Goal: Task Accomplishment & Management: Use online tool/utility

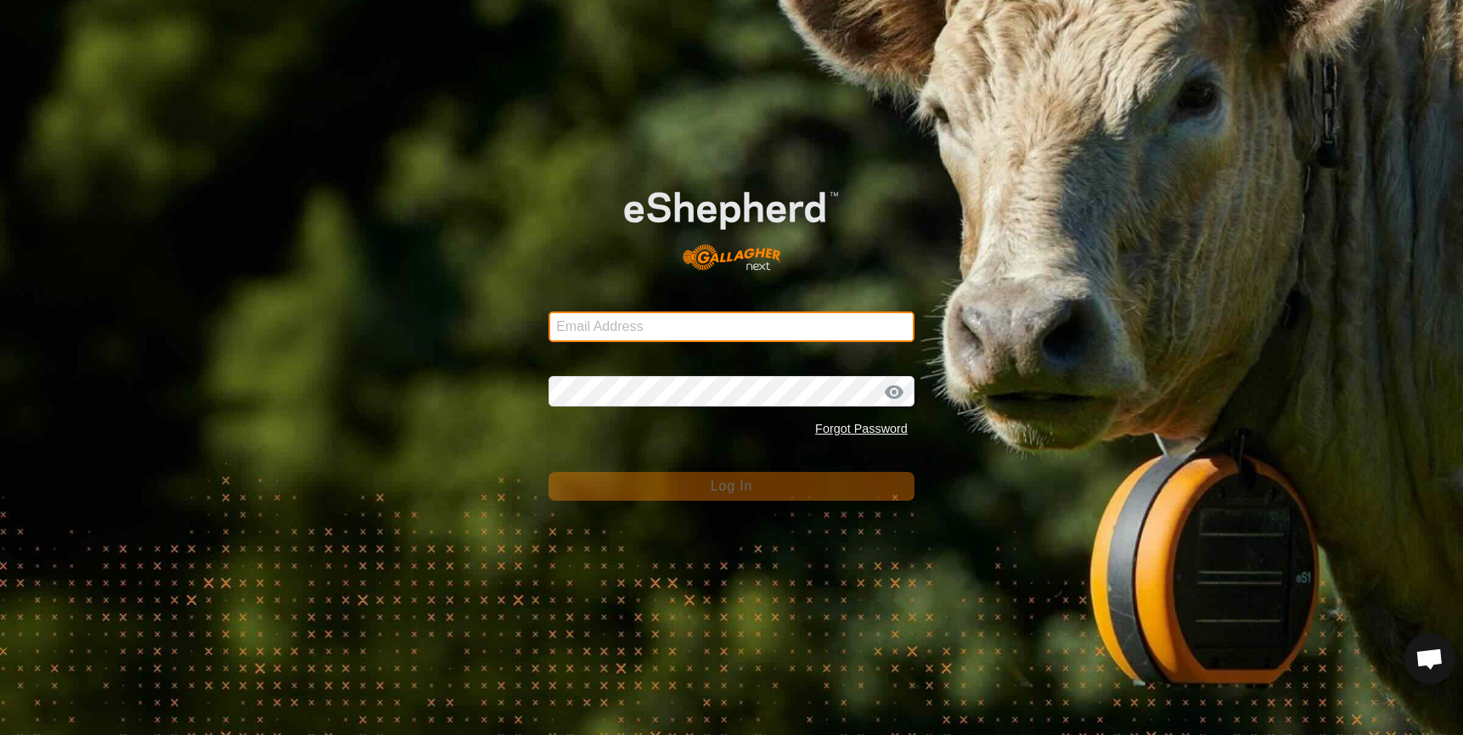
type input "[EMAIL_ADDRESS][DOMAIN_NAME]"
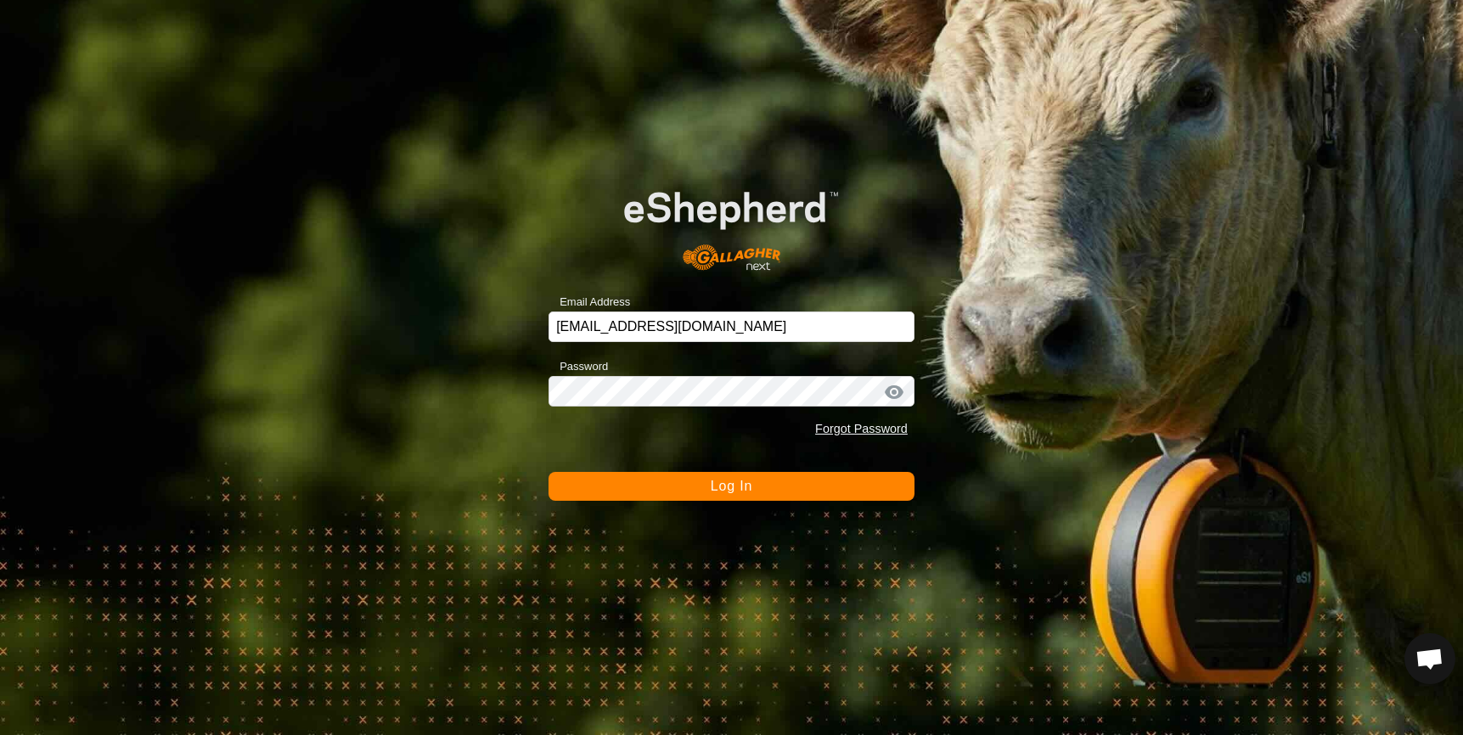
click at [660, 488] on button "Log In" at bounding box center [731, 486] width 366 height 29
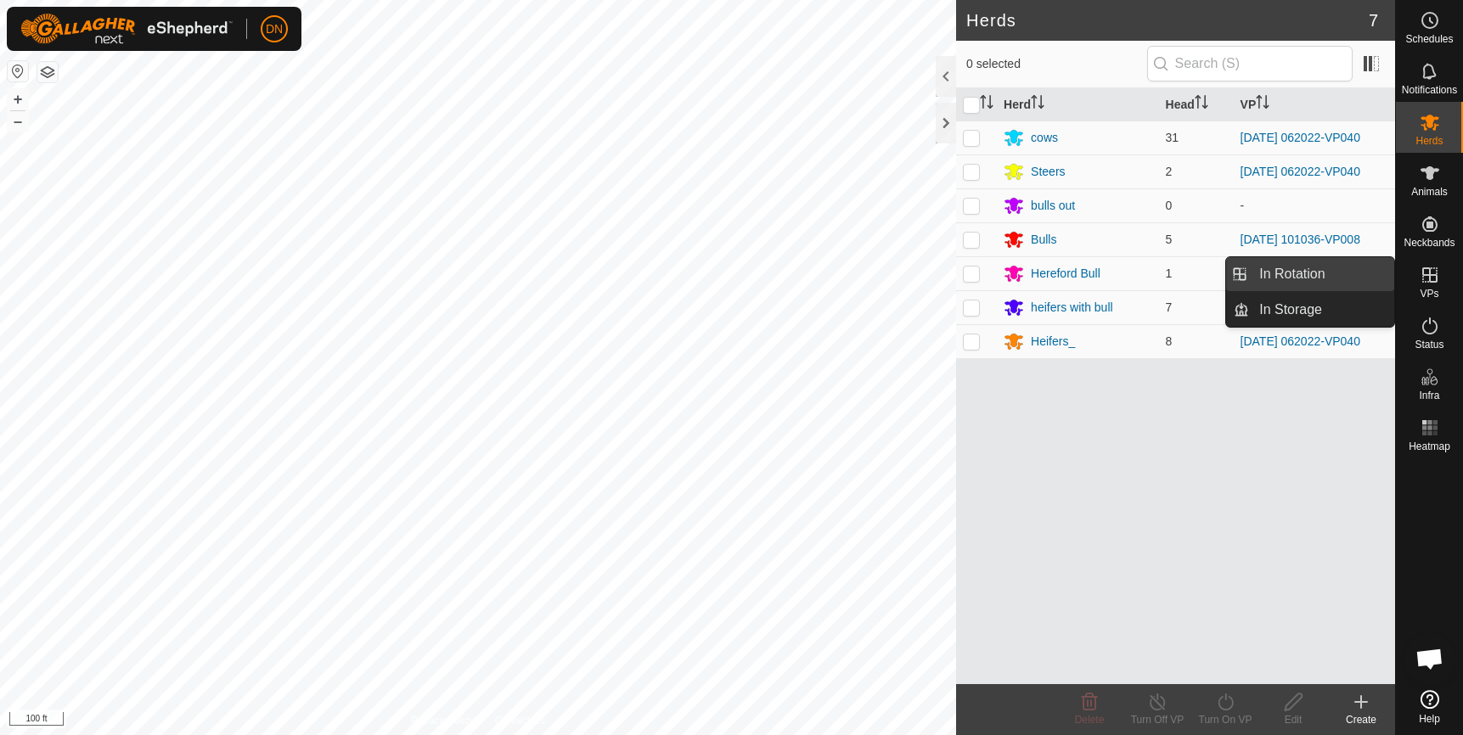
click at [1266, 269] on link "In Rotation" at bounding box center [1321, 274] width 145 height 34
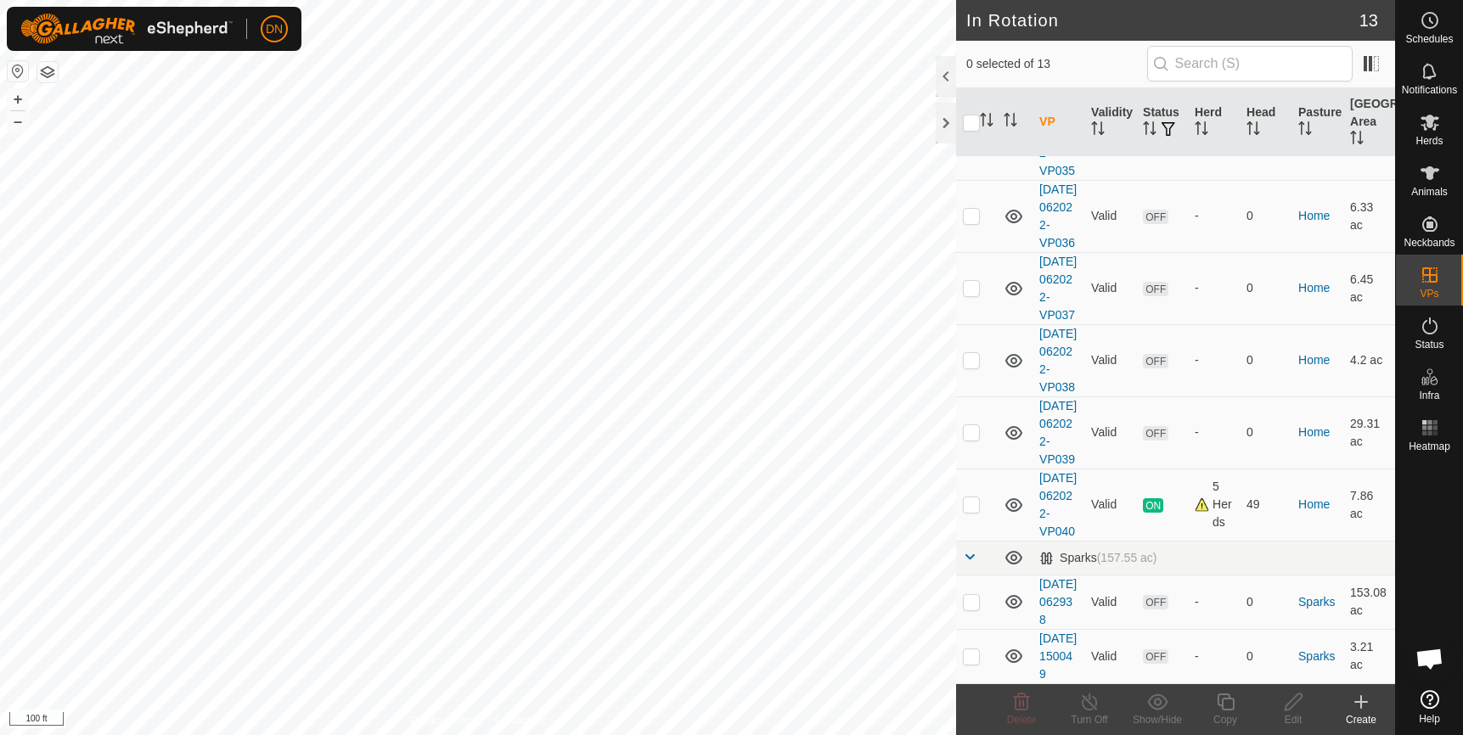
scroll to position [676, 0]
click at [966, 497] on p-checkbox at bounding box center [971, 504] width 17 height 14
checkbox input "true"
click at [1217, 698] on icon at bounding box center [1224, 702] width 17 height 17
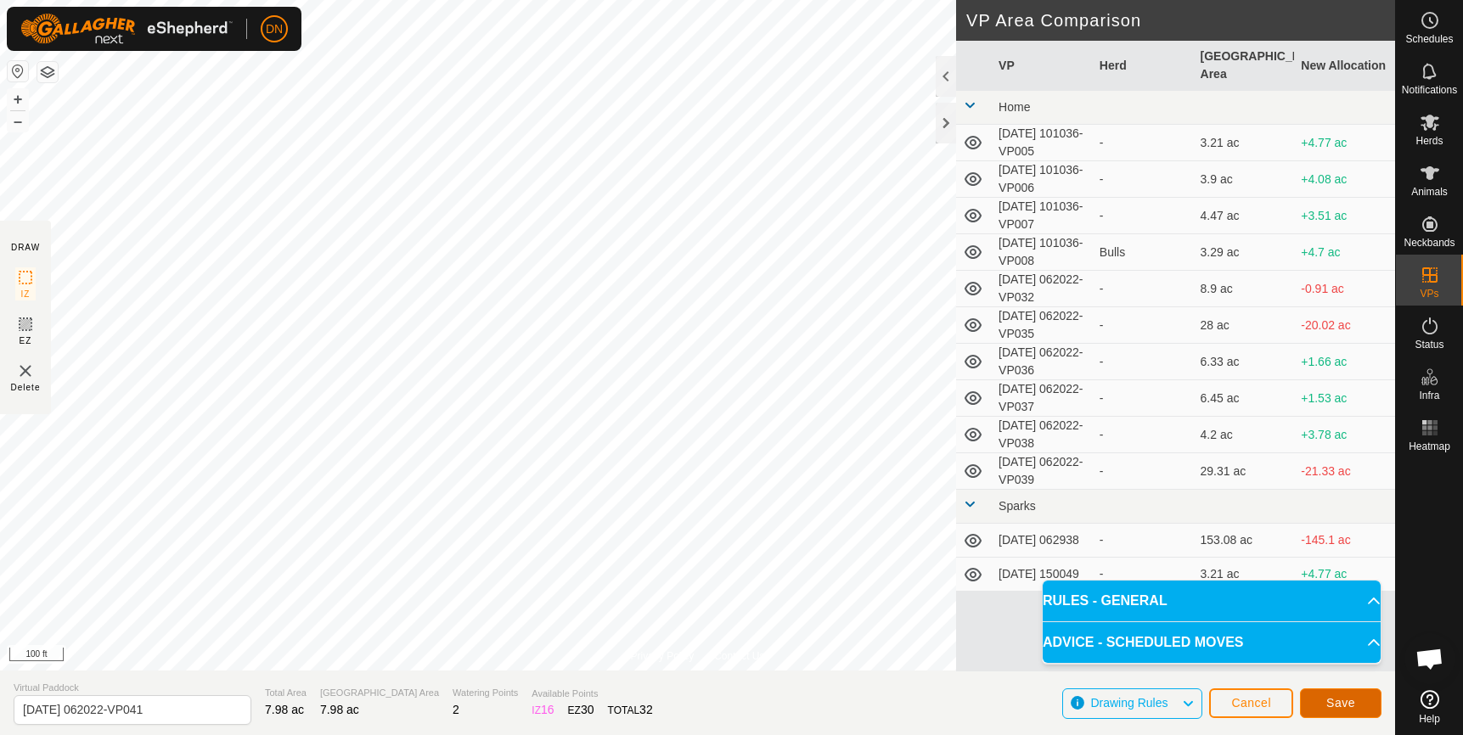
click at [1335, 707] on span "Save" at bounding box center [1340, 703] width 29 height 14
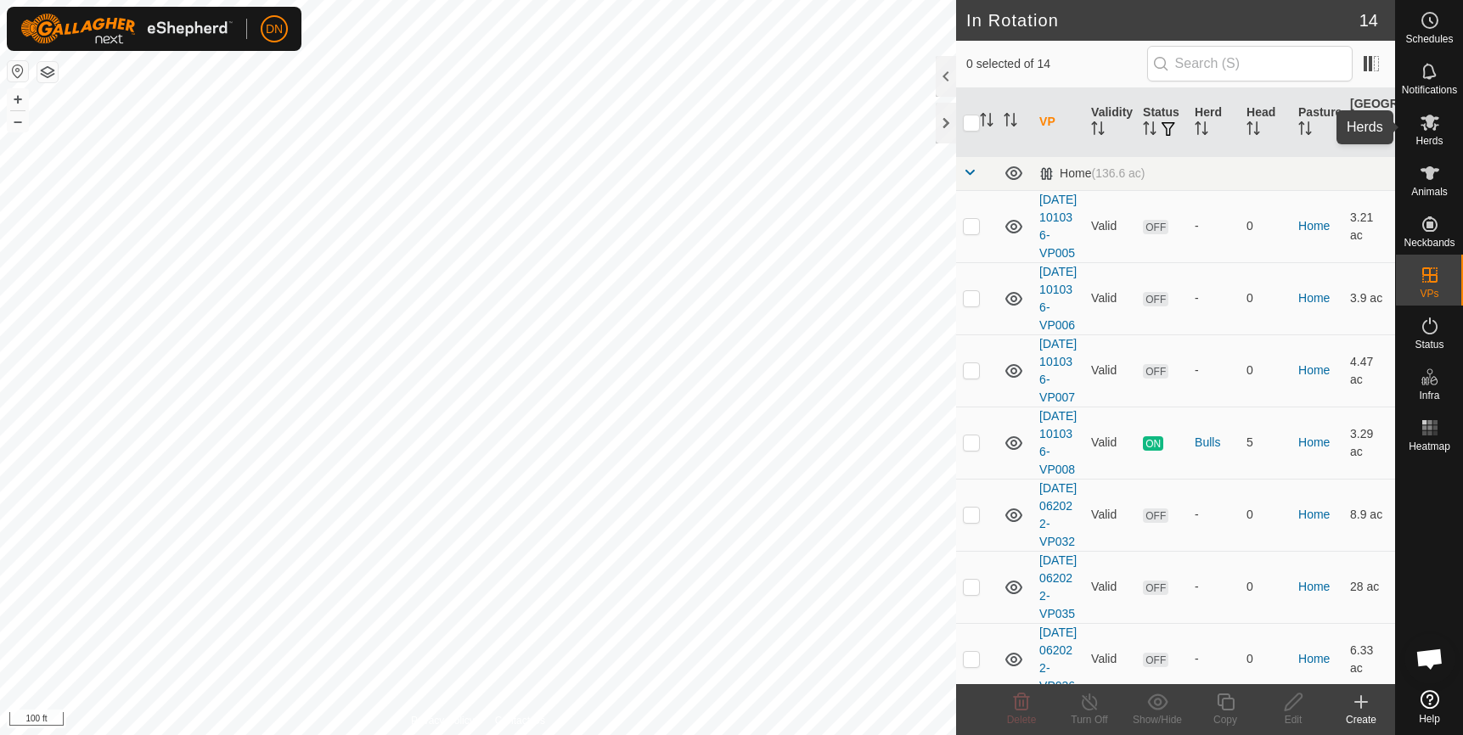
click at [1428, 125] on icon at bounding box center [1429, 123] width 19 height 16
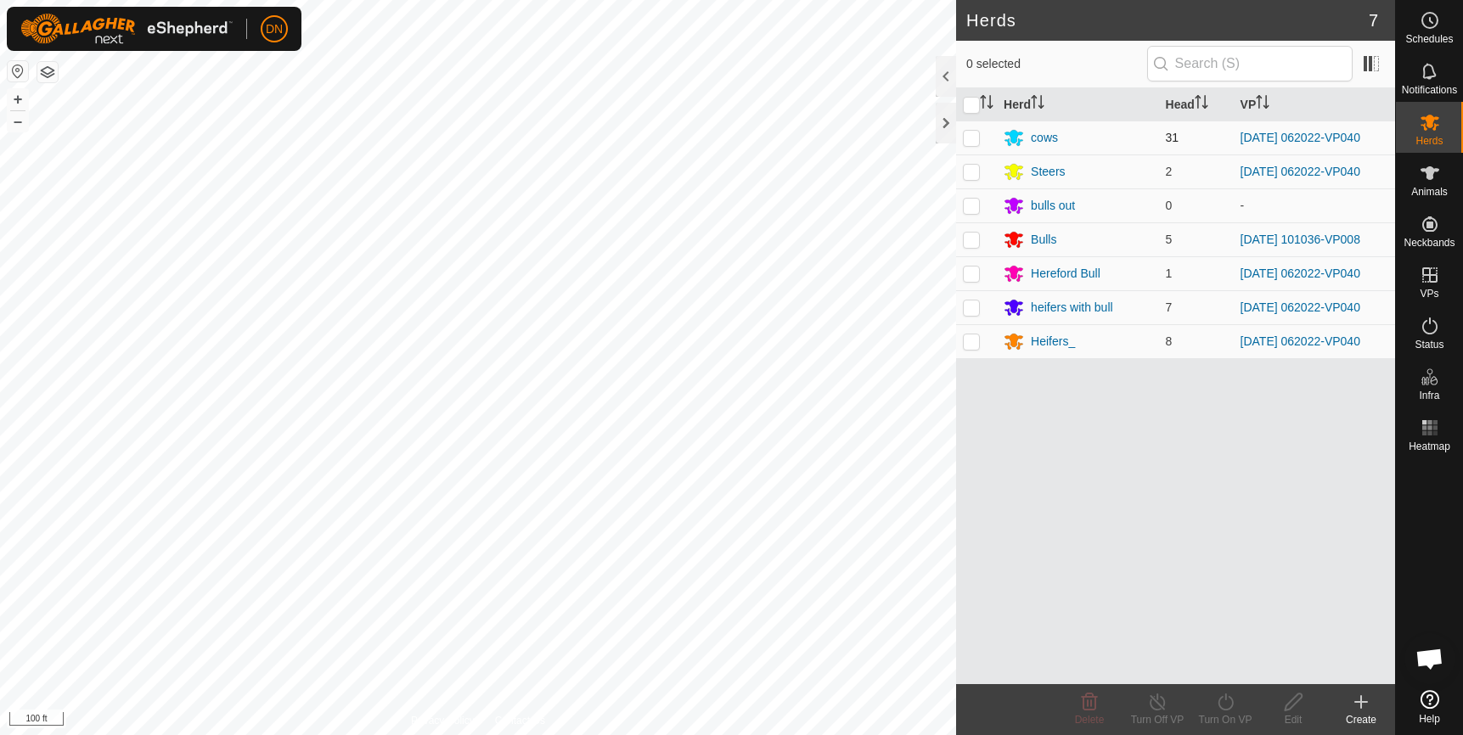
click at [967, 131] on p-tablecheckbox at bounding box center [971, 138] width 17 height 14
checkbox input "true"
click at [963, 167] on p-checkbox at bounding box center [971, 172] width 17 height 14
checkbox input "true"
drag, startPoint x: 962, startPoint y: 274, endPoint x: 964, endPoint y: 301, distance: 26.4
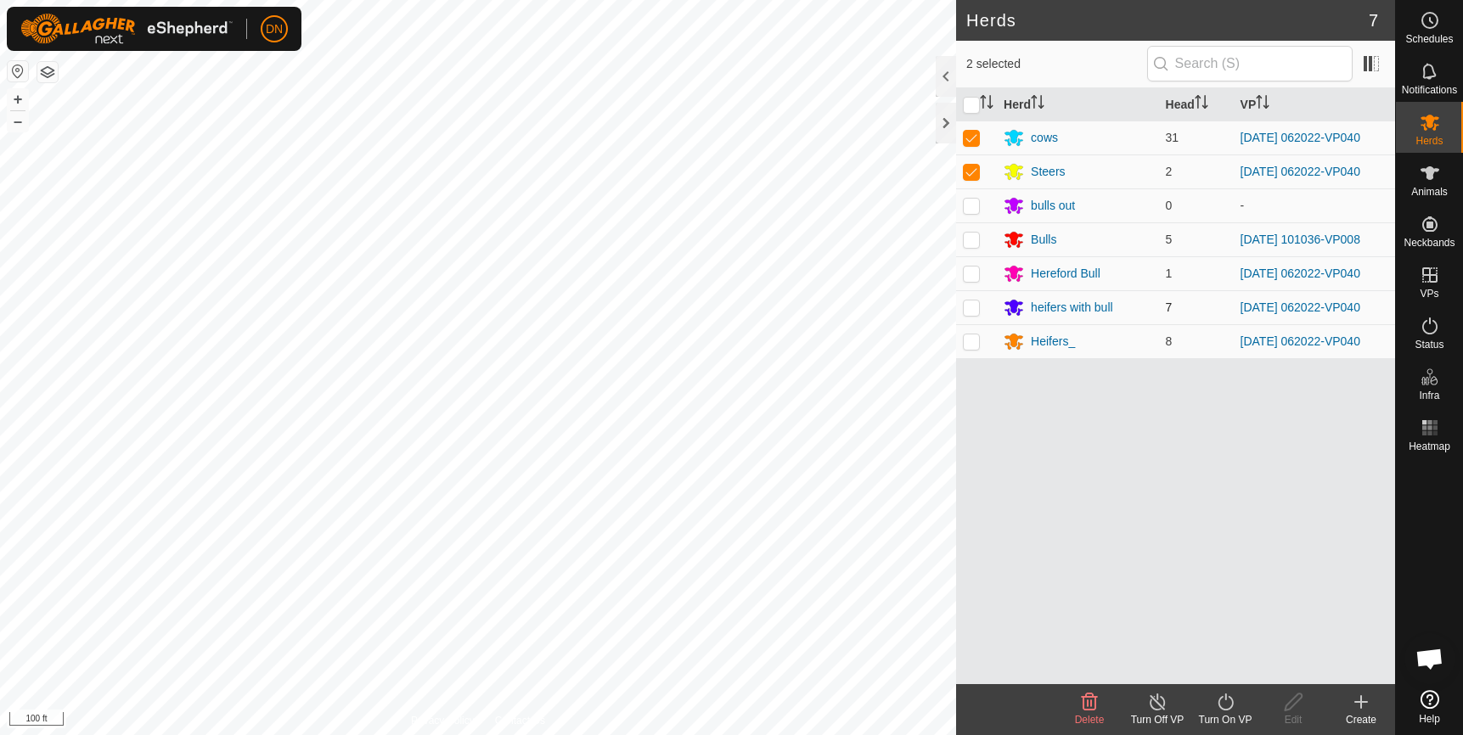
click at [963, 280] on td at bounding box center [976, 273] width 41 height 34
checkbox input "true"
click at [965, 312] on p-checkbox at bounding box center [971, 308] width 17 height 14
checkbox input "true"
click at [967, 350] on td at bounding box center [976, 341] width 41 height 34
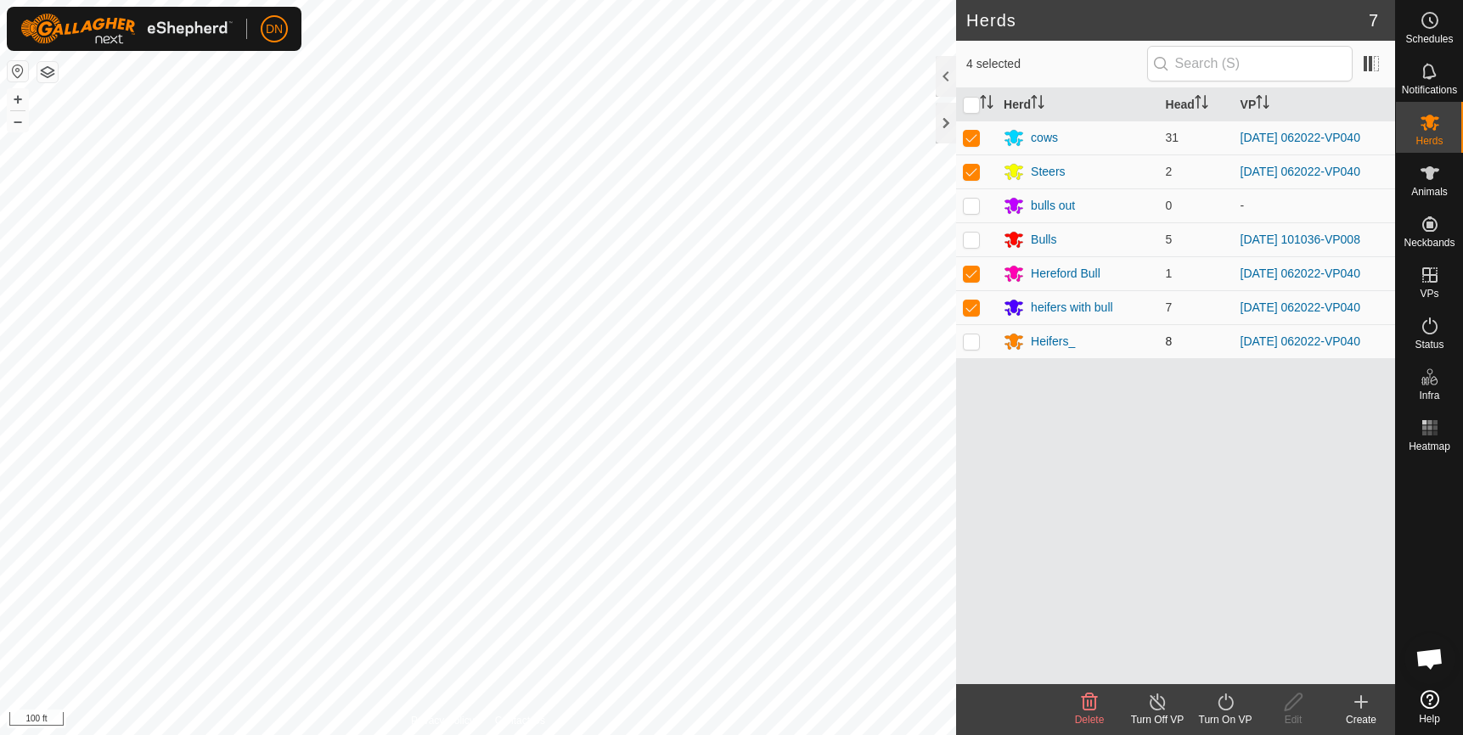
checkbox input "true"
click at [1227, 708] on icon at bounding box center [1225, 702] width 21 height 20
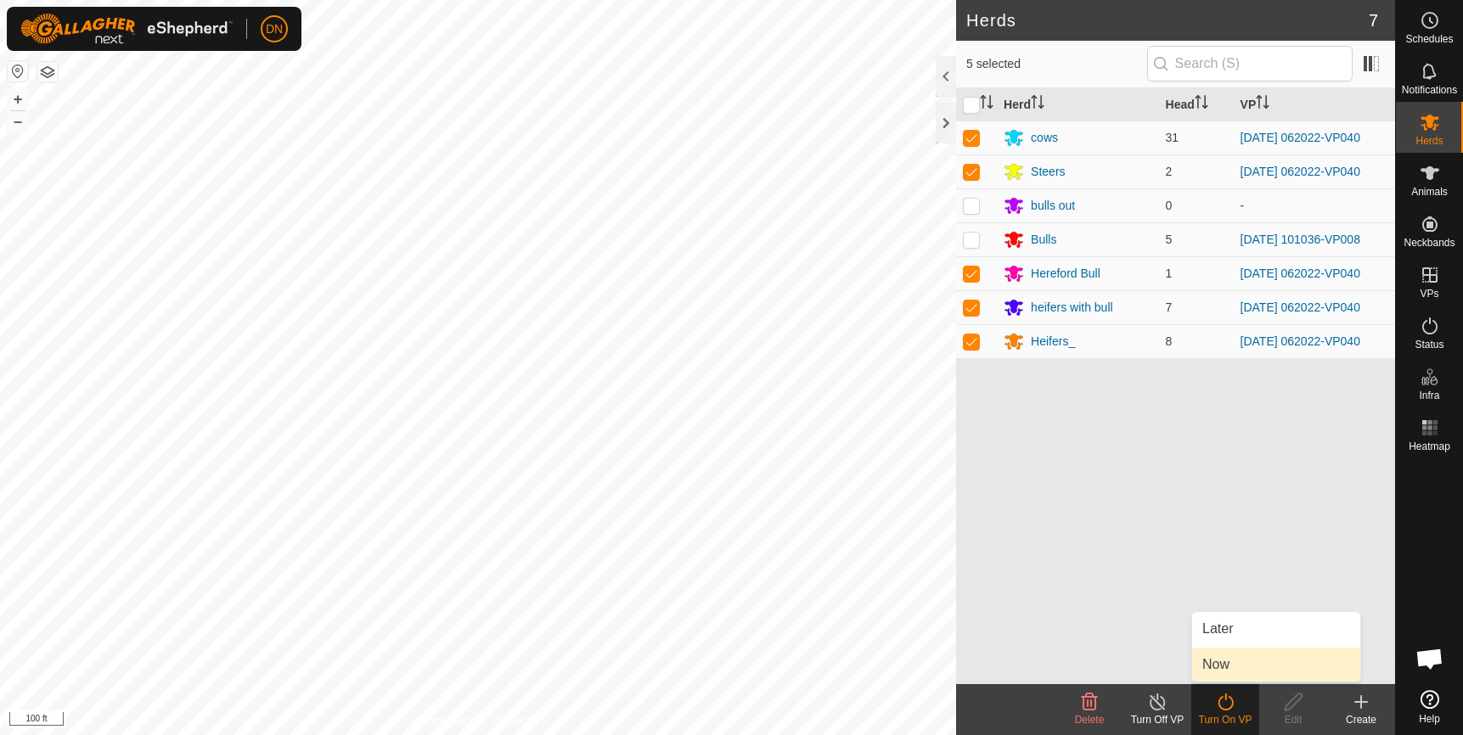
click at [1217, 666] on link "Now" at bounding box center [1276, 665] width 168 height 34
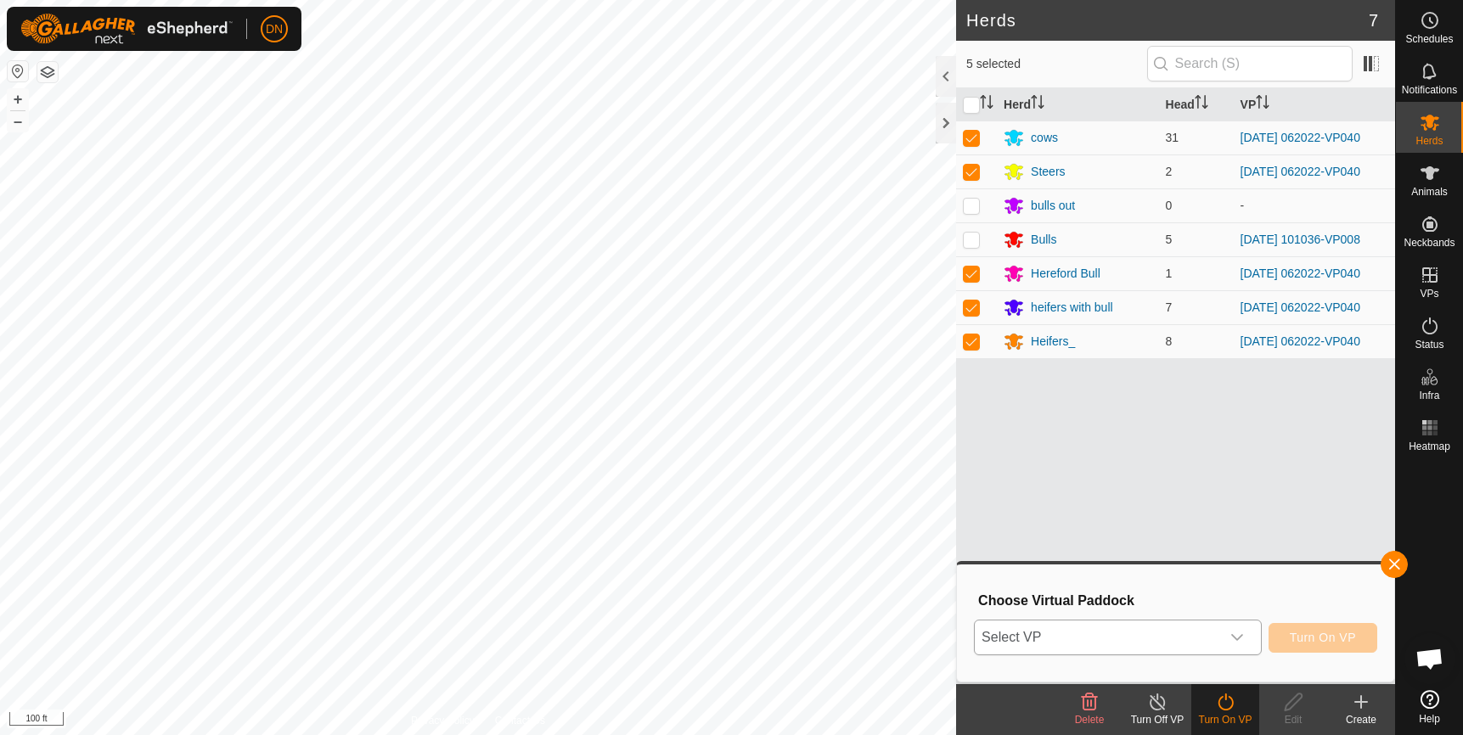
click at [1203, 636] on span "Select VP" at bounding box center [1097, 638] width 245 height 34
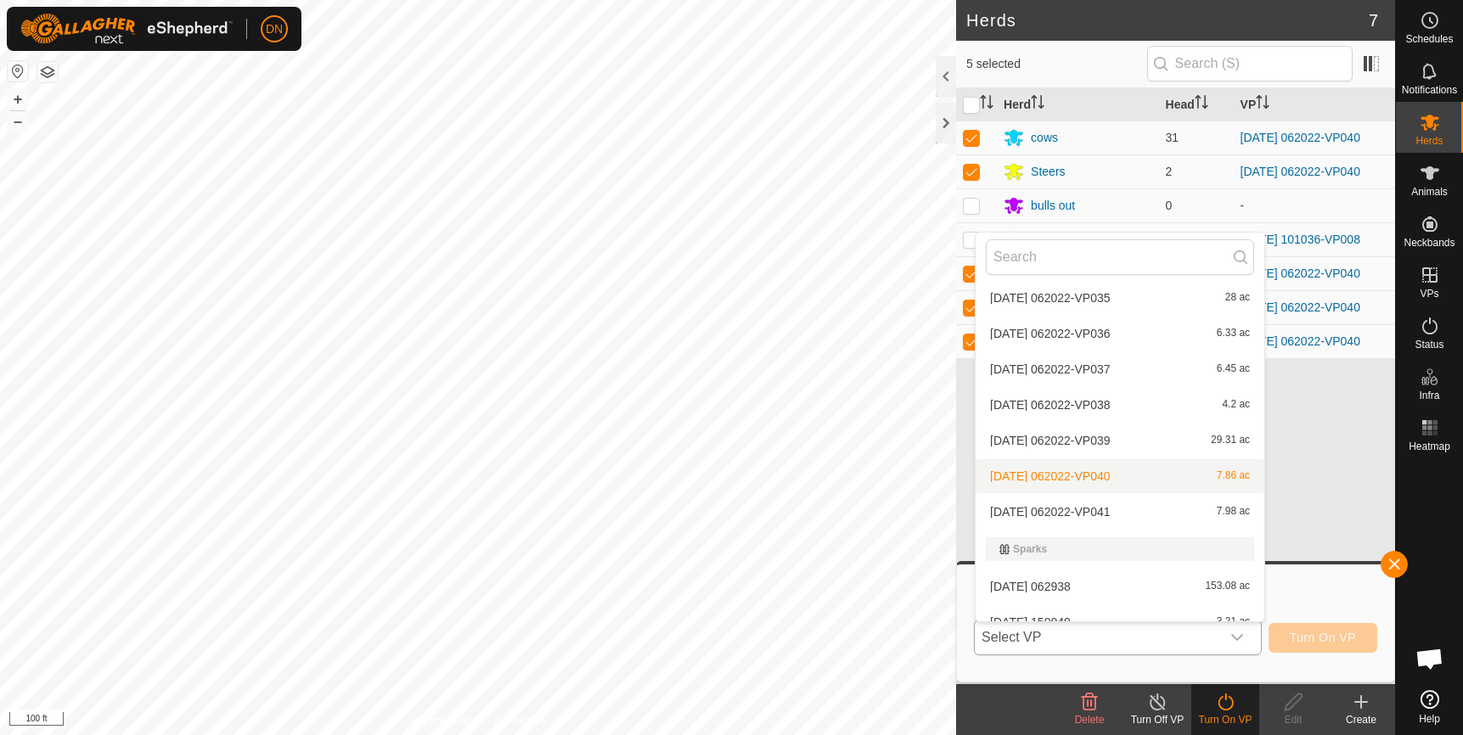
scroll to position [236, 0]
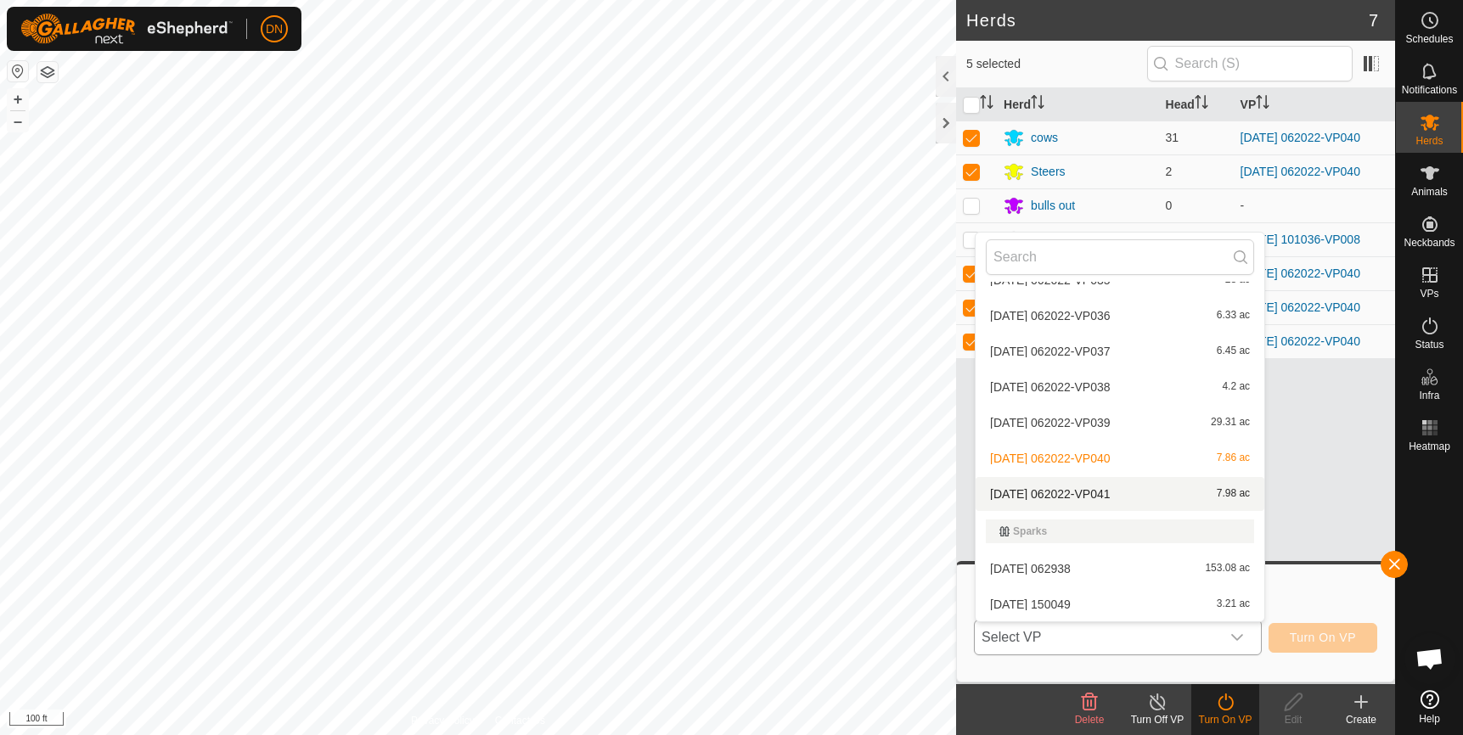
click at [1144, 491] on li "[DATE] 062022-VP041 7.98 ac" at bounding box center [1119, 494] width 289 height 34
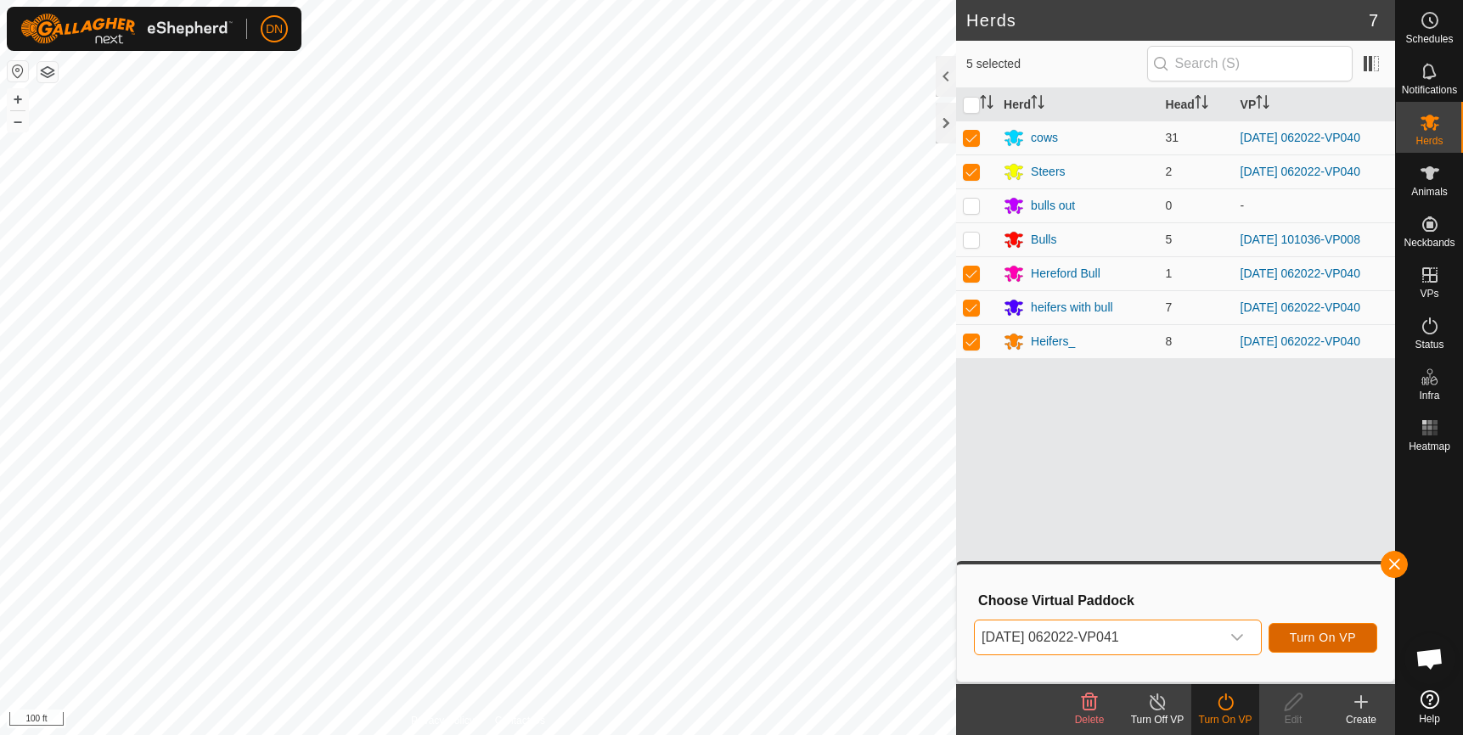
click at [1301, 632] on span "Turn On VP" at bounding box center [1322, 638] width 66 height 14
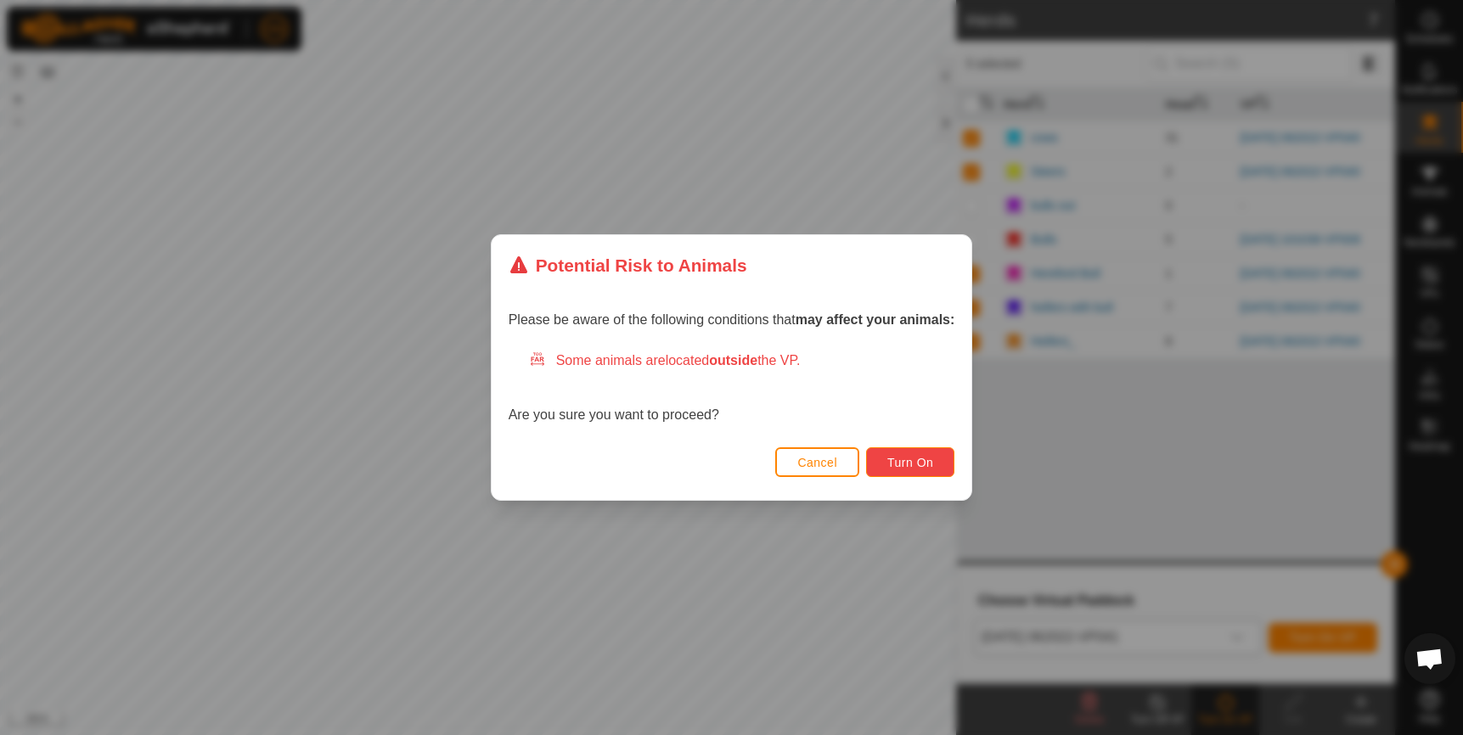
click at [913, 458] on span "Turn On" at bounding box center [910, 463] width 46 height 14
